Goal: Book appointment/travel/reservation

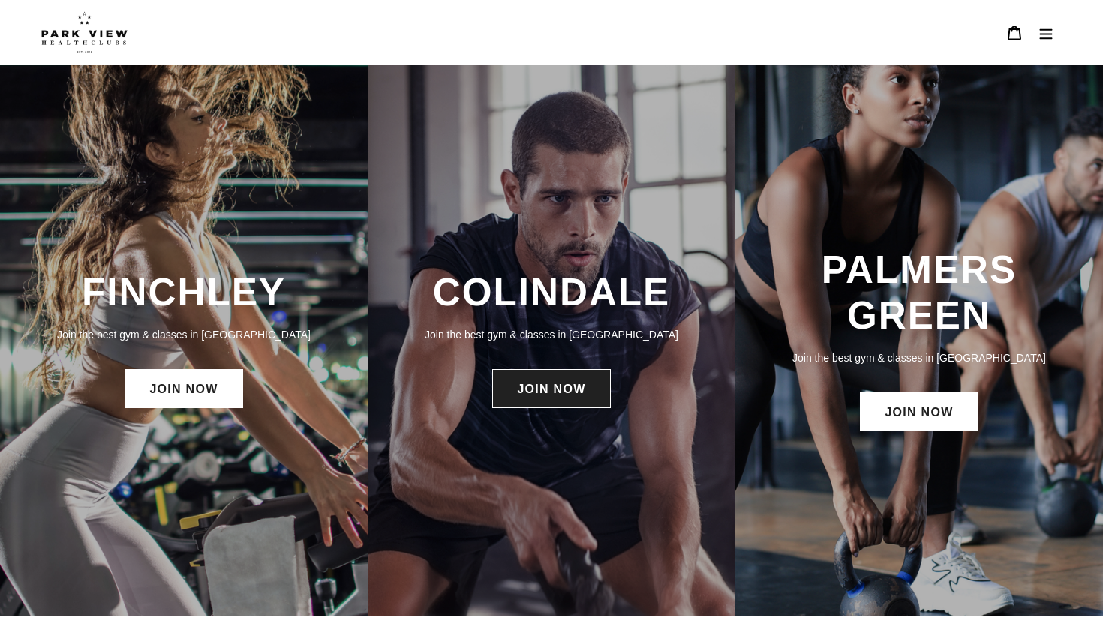
click at [580, 393] on link "JOIN NOW" at bounding box center [551, 388] width 118 height 39
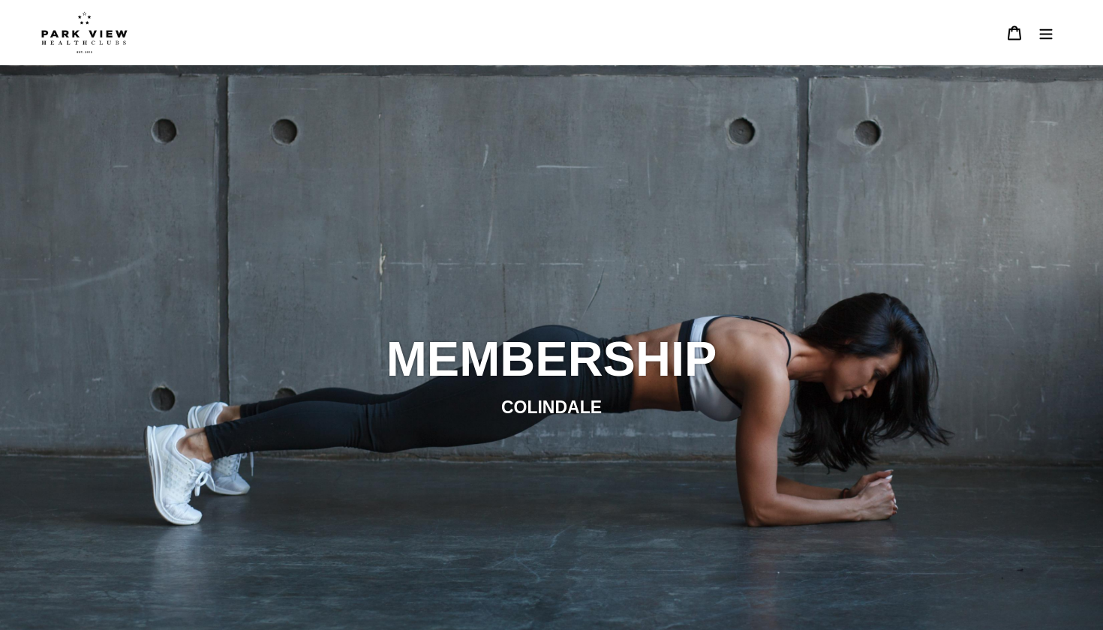
click at [1038, 35] on button "Menu" at bounding box center [1046, 33] width 32 height 32
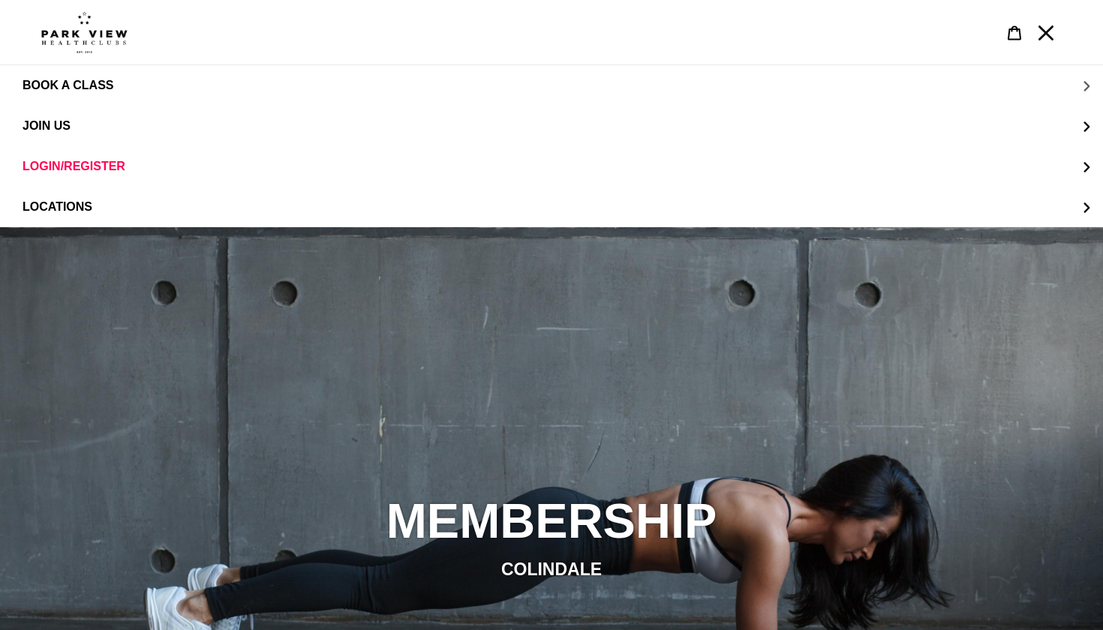
click at [954, 81] on button "BOOK A CLASS" at bounding box center [551, 85] width 1103 height 41
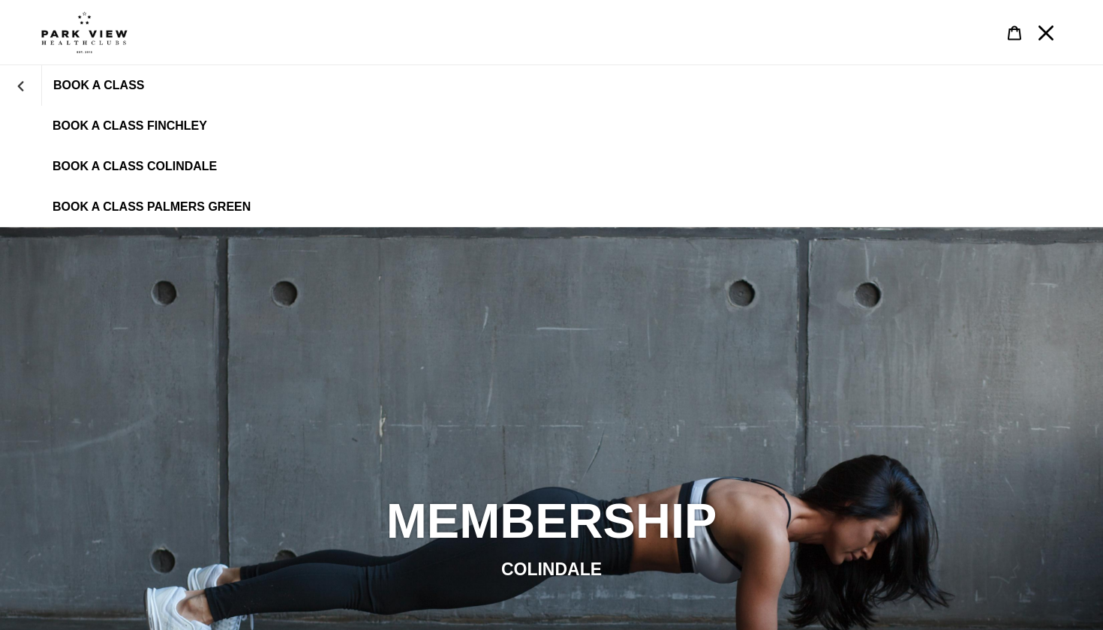
click at [206, 162] on span "BOOK A CLASS COLINDALE" at bounding box center [135, 167] width 164 height 14
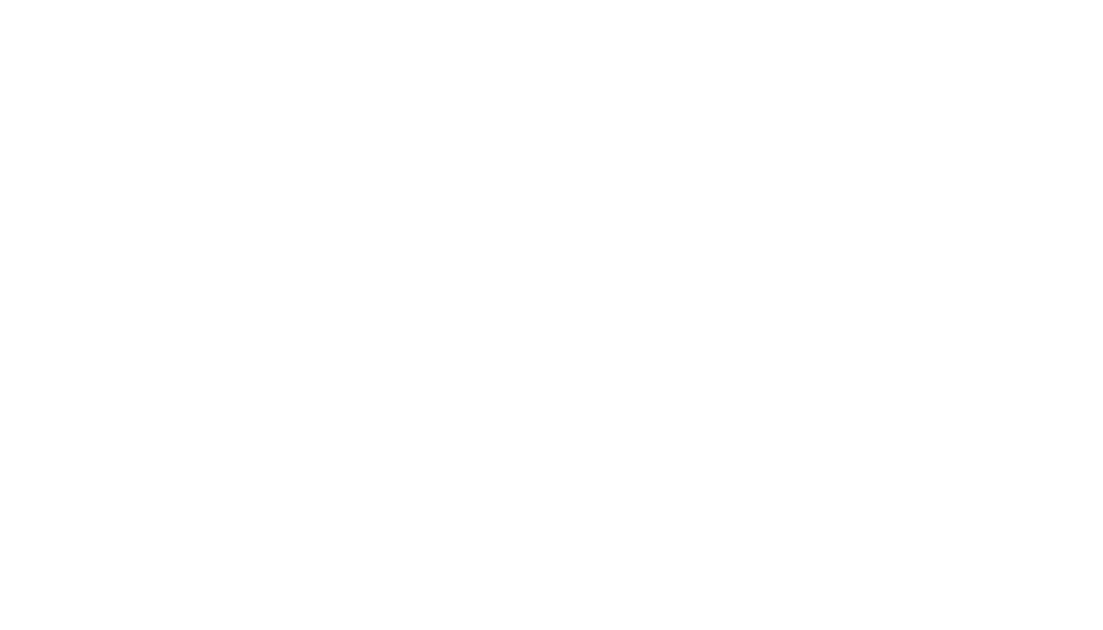
scroll to position [864, 0]
